Goal: Transaction & Acquisition: Purchase product/service

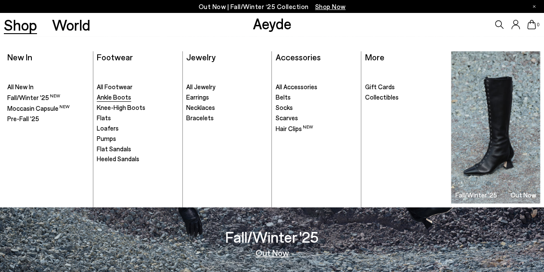
click at [110, 96] on span "Ankle Boots" at bounding box center [114, 97] width 34 height 8
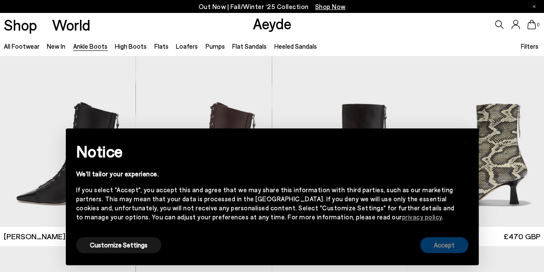
click at [448, 245] on button "Accept" at bounding box center [444, 245] width 48 height 16
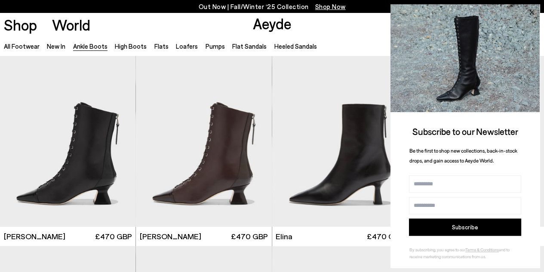
click at [532, 10] on icon at bounding box center [531, 12] width 11 height 11
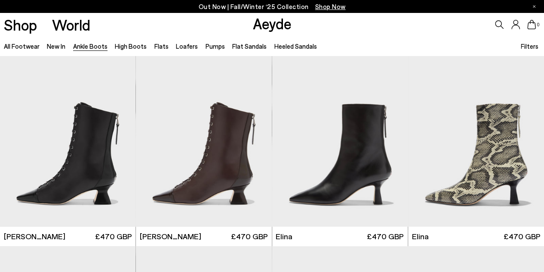
click at [533, 44] on span "Filters" at bounding box center [530, 46] width 18 height 8
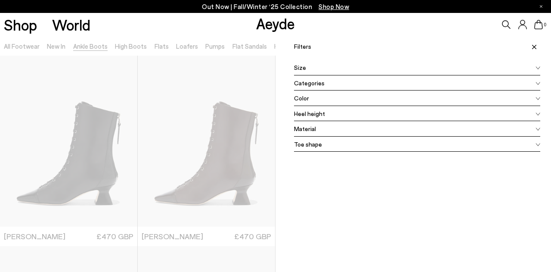
click at [535, 112] on icon at bounding box center [537, 113] width 5 height 3
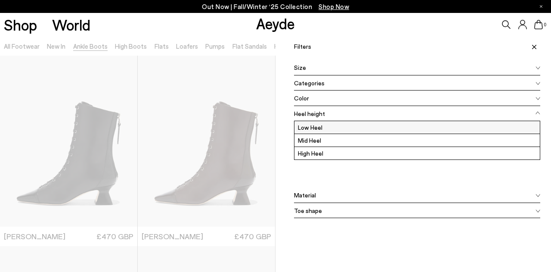
click at [514, 127] on label "Low Heel" at bounding box center [416, 127] width 245 height 12
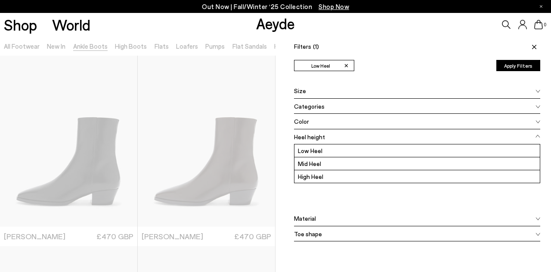
click at [517, 66] on button "Apply Filters" at bounding box center [518, 65] width 44 height 11
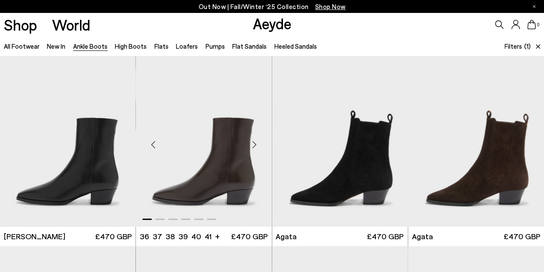
click at [254, 145] on div "Next slide" at bounding box center [255, 145] width 26 height 26
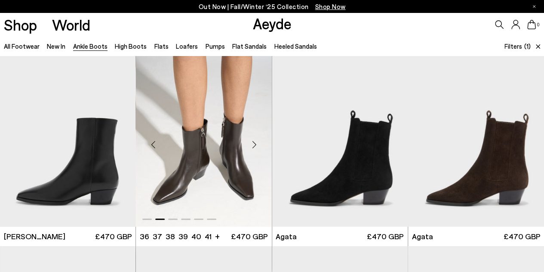
click at [224, 168] on img "2 / 6" at bounding box center [204, 141] width 136 height 171
click at [388, 143] on div "Next slide" at bounding box center [391, 145] width 26 height 26
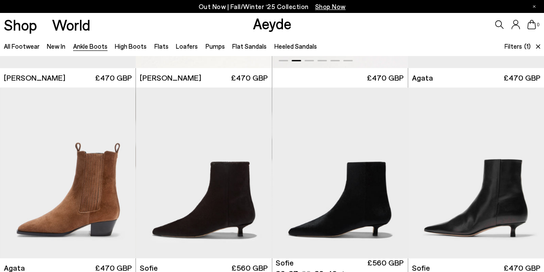
scroll to position [172, 0]
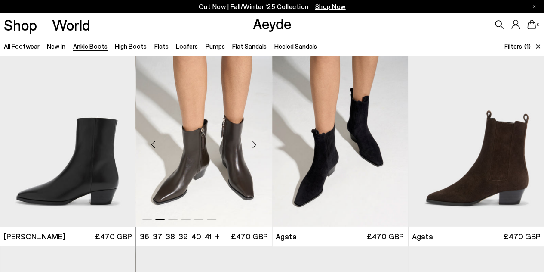
click at [257, 140] on div "Next slide" at bounding box center [255, 145] width 26 height 26
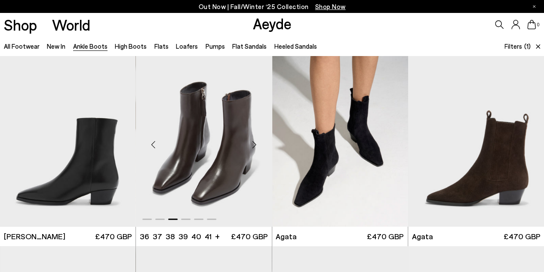
click at [257, 140] on div "Next slide" at bounding box center [255, 145] width 26 height 26
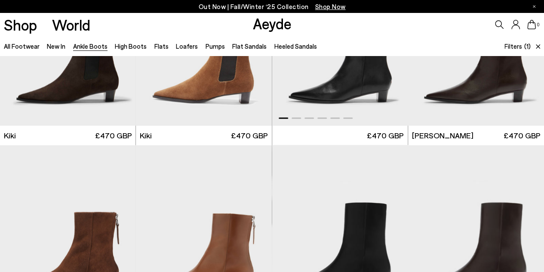
scroll to position [990, 0]
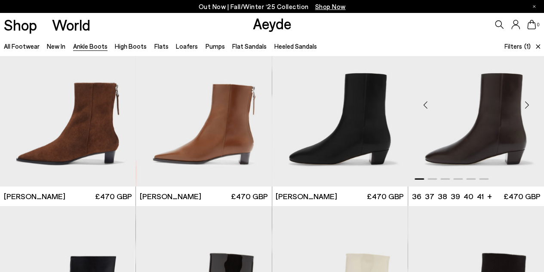
click at [492, 138] on img "1 / 6" at bounding box center [476, 101] width 136 height 171
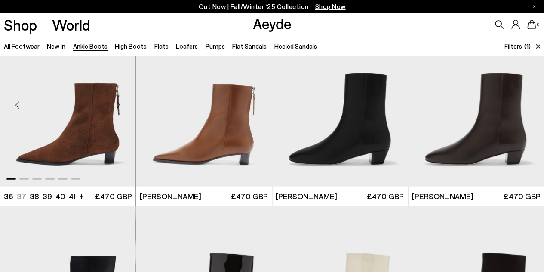
click at [89, 132] on img "1 / 6" at bounding box center [68, 101] width 136 height 171
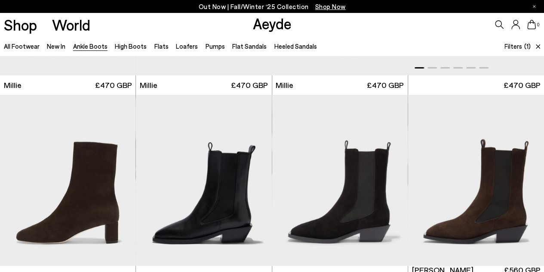
scroll to position [1334, 0]
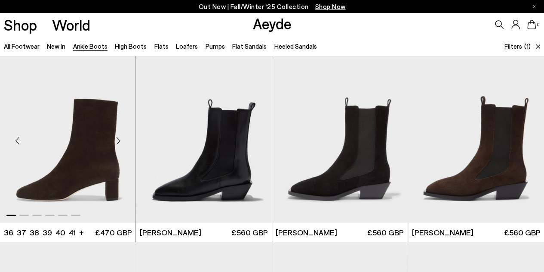
click at [101, 165] on img "1 / 6" at bounding box center [68, 137] width 136 height 171
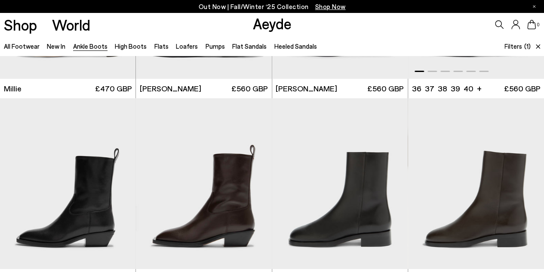
scroll to position [1549, 0]
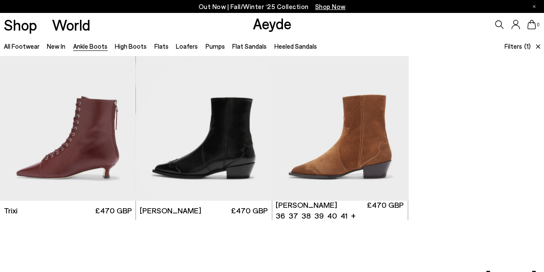
scroll to position [2281, 0]
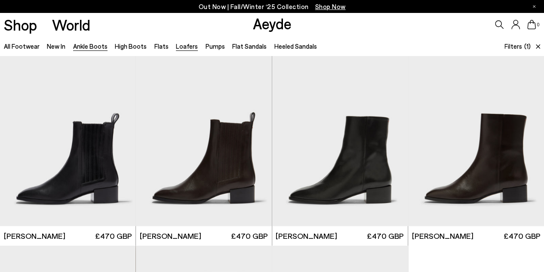
click at [176, 48] on link "Loafers" at bounding box center [187, 46] width 22 height 8
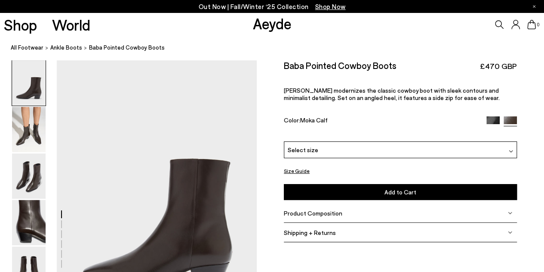
click at [510, 149] on img at bounding box center [511, 151] width 4 height 4
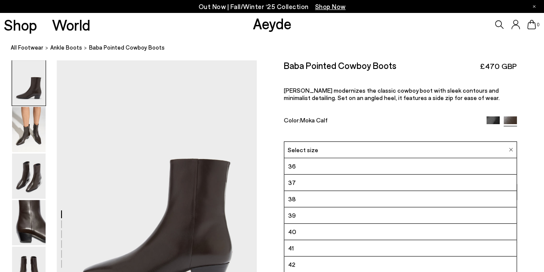
click at [392, 116] on div "Color: Moka Calf" at bounding box center [381, 121] width 195 height 10
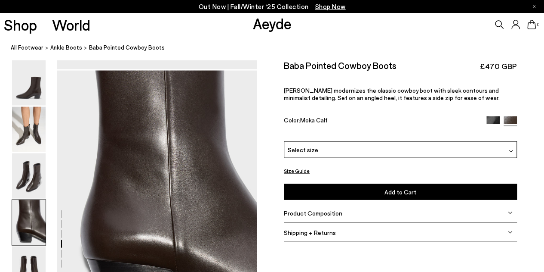
scroll to position [818, 0]
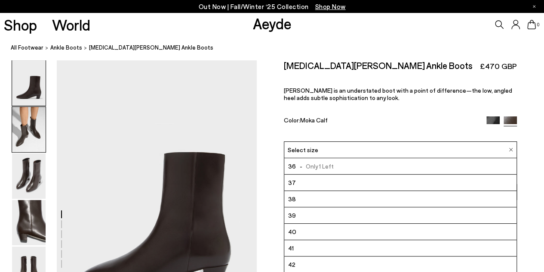
click at [28, 135] on img at bounding box center [29, 129] width 34 height 45
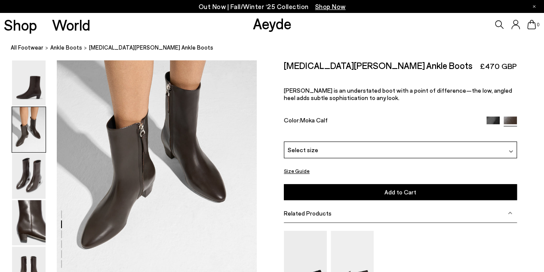
scroll to position [355, 0]
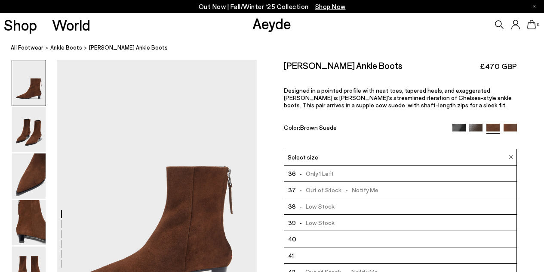
scroll to position [86, 0]
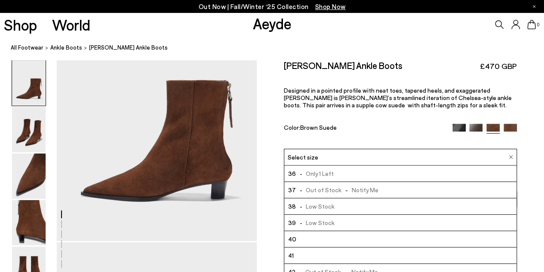
click at [365, 124] on div "Color: Brown Suede" at bounding box center [364, 129] width 161 height 10
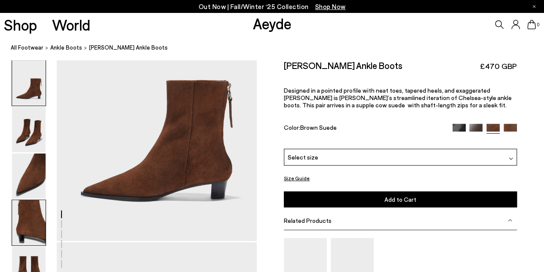
click at [40, 210] on img at bounding box center [29, 222] width 34 height 45
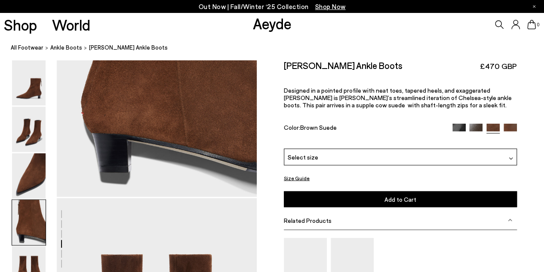
scroll to position [847, 0]
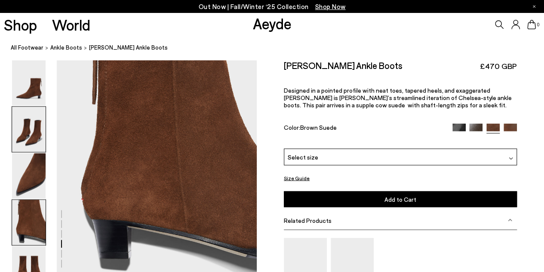
click at [31, 141] on img at bounding box center [29, 129] width 34 height 45
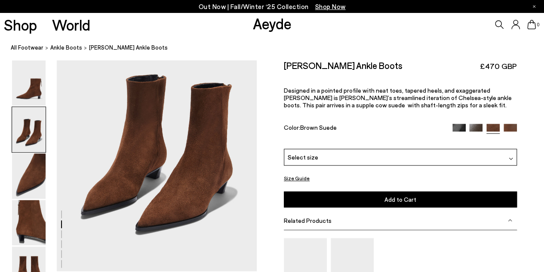
scroll to position [355, 0]
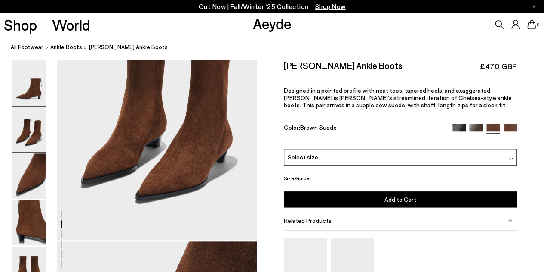
click at [510, 128] on img at bounding box center [510, 130] width 13 height 13
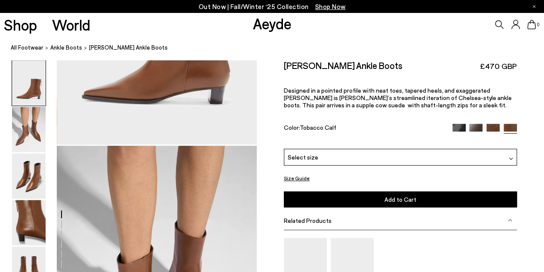
scroll to position [86, 0]
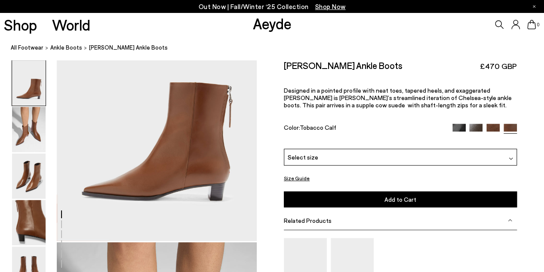
click at [478, 126] on img at bounding box center [476, 130] width 13 height 13
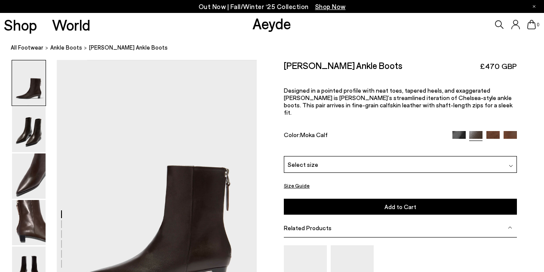
scroll to position [86, 0]
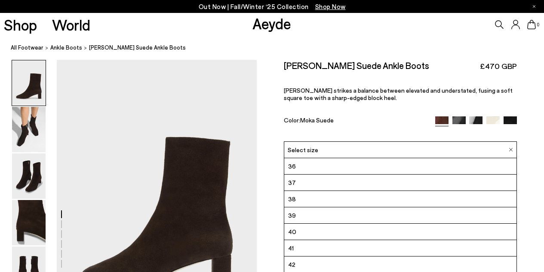
scroll to position [86, 0]
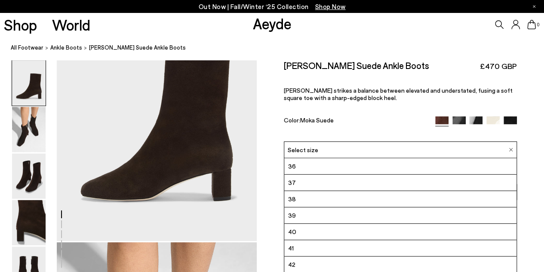
click at [384, 107] on div "Millie Suede Ankle Boots £470 GBP Millie strikes a balance between elevated and…" at bounding box center [400, 100] width 233 height 81
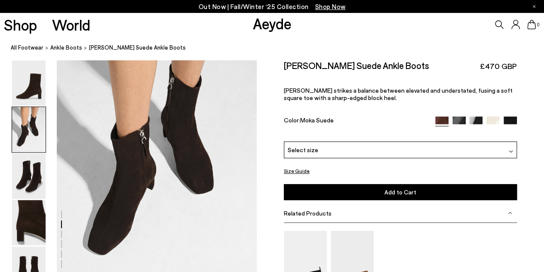
scroll to position [344, 0]
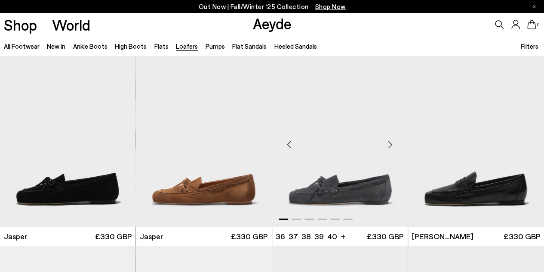
click at [390, 145] on div "Next slide" at bounding box center [391, 145] width 26 height 26
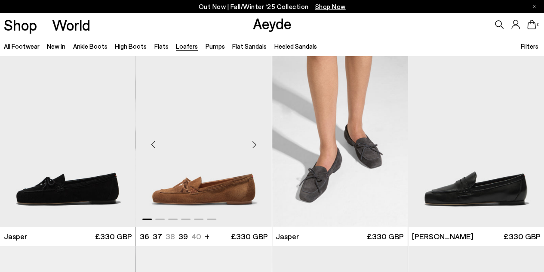
click at [253, 143] on div "Next slide" at bounding box center [255, 145] width 26 height 26
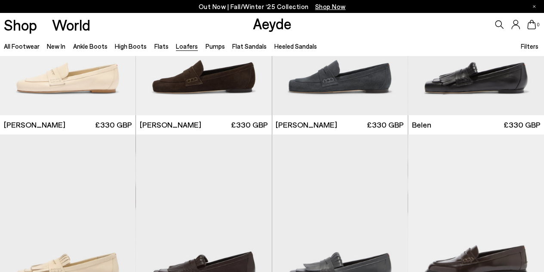
scroll to position [258, 0]
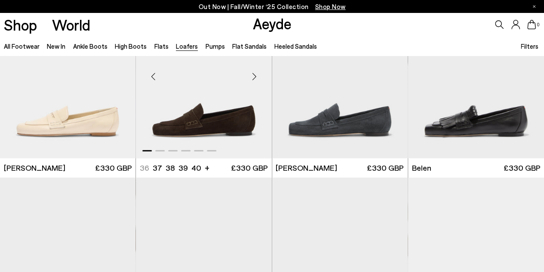
click at [255, 75] on div "Next slide" at bounding box center [255, 76] width 26 height 26
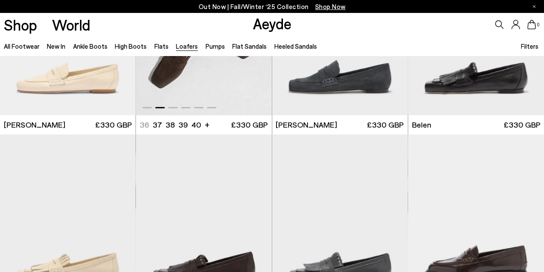
scroll to position [473, 0]
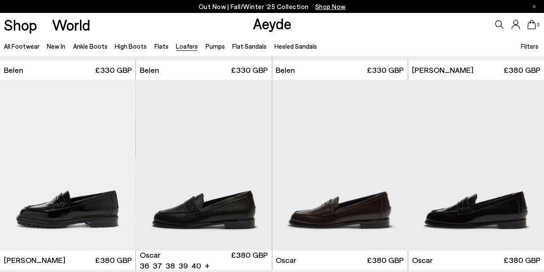
scroll to position [603, 0]
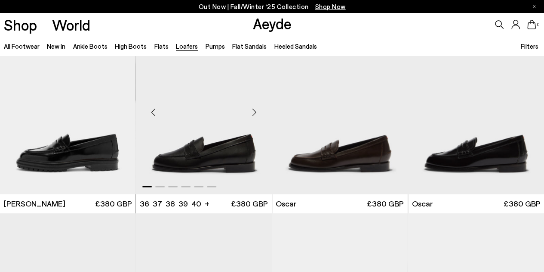
click at [253, 109] on div "Next slide" at bounding box center [255, 112] width 26 height 26
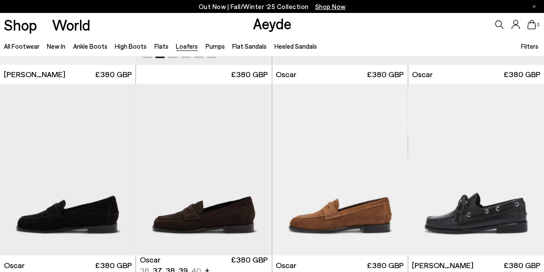
scroll to position [818, 0]
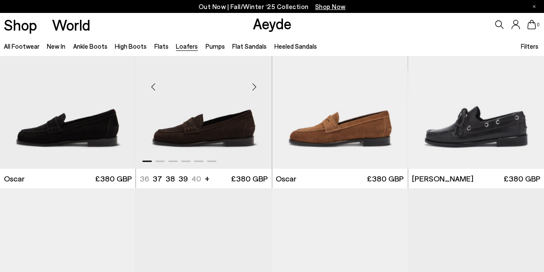
click at [257, 85] on div "Next slide" at bounding box center [255, 87] width 26 height 26
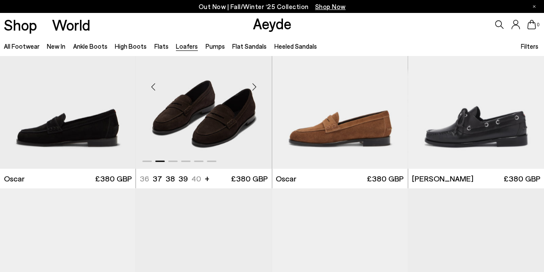
click at [257, 85] on div "Next slide" at bounding box center [255, 87] width 26 height 26
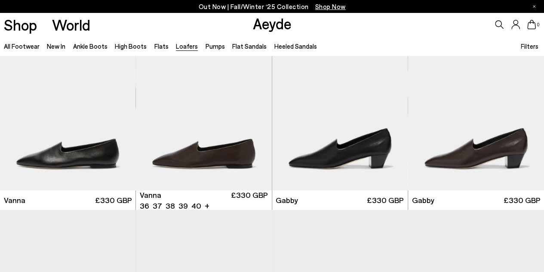
scroll to position [1205, 0]
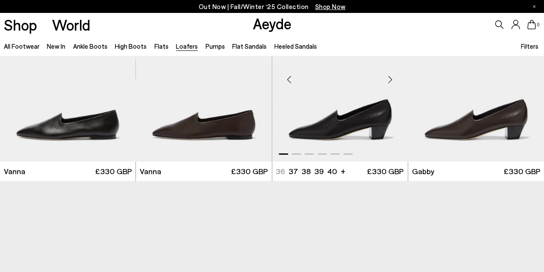
click at [391, 80] on div "Next slide" at bounding box center [391, 80] width 26 height 26
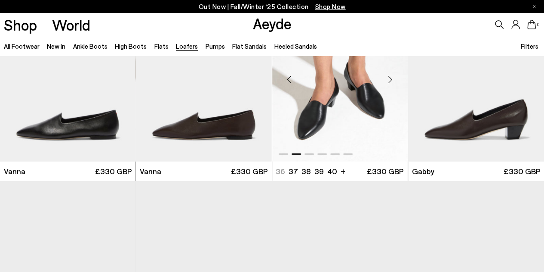
click at [391, 80] on div "Next slide" at bounding box center [391, 80] width 26 height 26
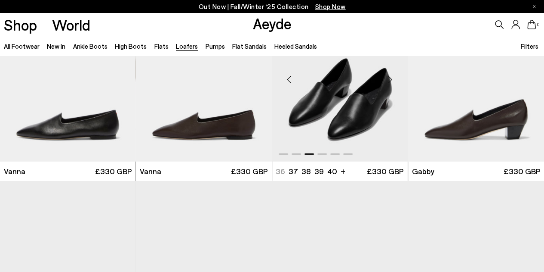
scroll to position [1334, 0]
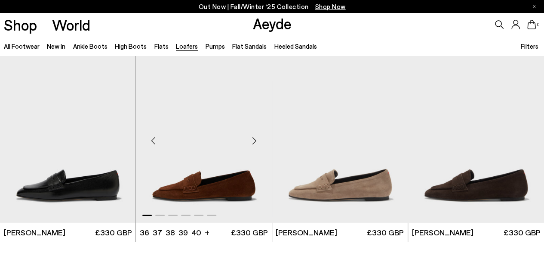
click at [256, 137] on div "Next slide" at bounding box center [255, 140] width 26 height 26
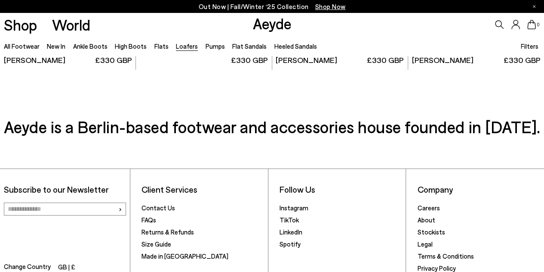
scroll to position [1420, 0]
